Goal: Task Accomplishment & Management: Use online tool/utility

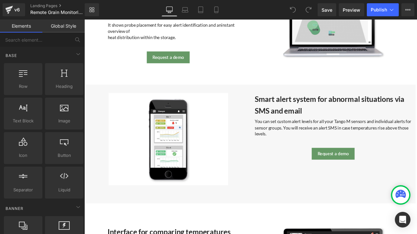
scroll to position [1726, 0]
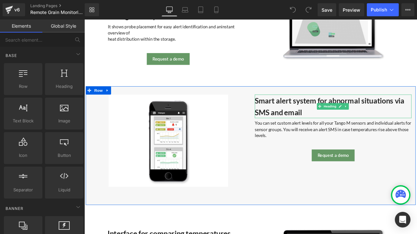
click at [286, 125] on b "Smart alert system for abnormal situations via SMS and email" at bounding box center [374, 122] width 177 height 25
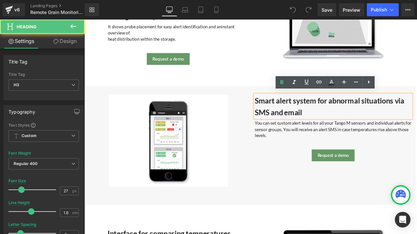
click at [286, 125] on b "Smart alert system for abnormal situations via SMS and email" at bounding box center [374, 122] width 177 height 25
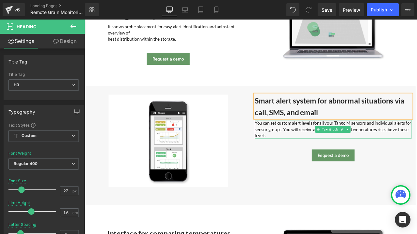
click at [354, 144] on p "You can set custom alert levels for all your Tango M sensors and individual ale…" at bounding box center [379, 150] width 186 height 22
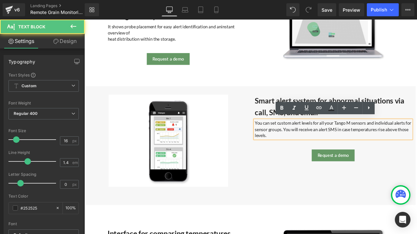
click at [378, 147] on p "You can set custom alert levels for all your Tango M sensors and individual ale…" at bounding box center [379, 150] width 186 height 22
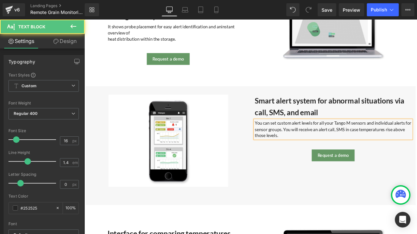
click at [399, 148] on p "You can set custom alert levels for all your Tango M sensors and individual ale…" at bounding box center [379, 150] width 186 height 22
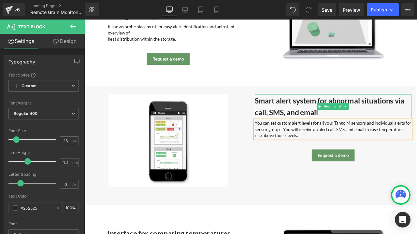
click at [318, 125] on b "Smart alert system for abnormal situations via call, SMS, and email" at bounding box center [374, 122] width 177 height 25
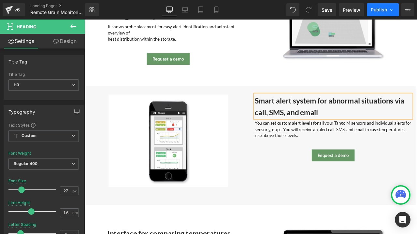
click at [376, 9] on span "Publish" at bounding box center [379, 9] width 16 height 5
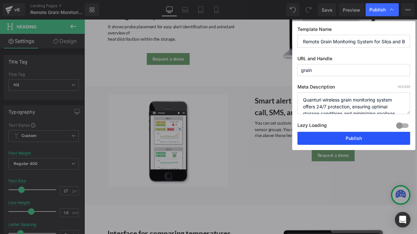
click at [354, 135] on button "Publish" at bounding box center [353, 138] width 113 height 13
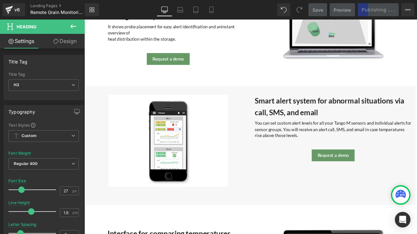
click at [72, 27] on icon at bounding box center [73, 26] width 8 height 8
